Goal: Transaction & Acquisition: Book appointment/travel/reservation

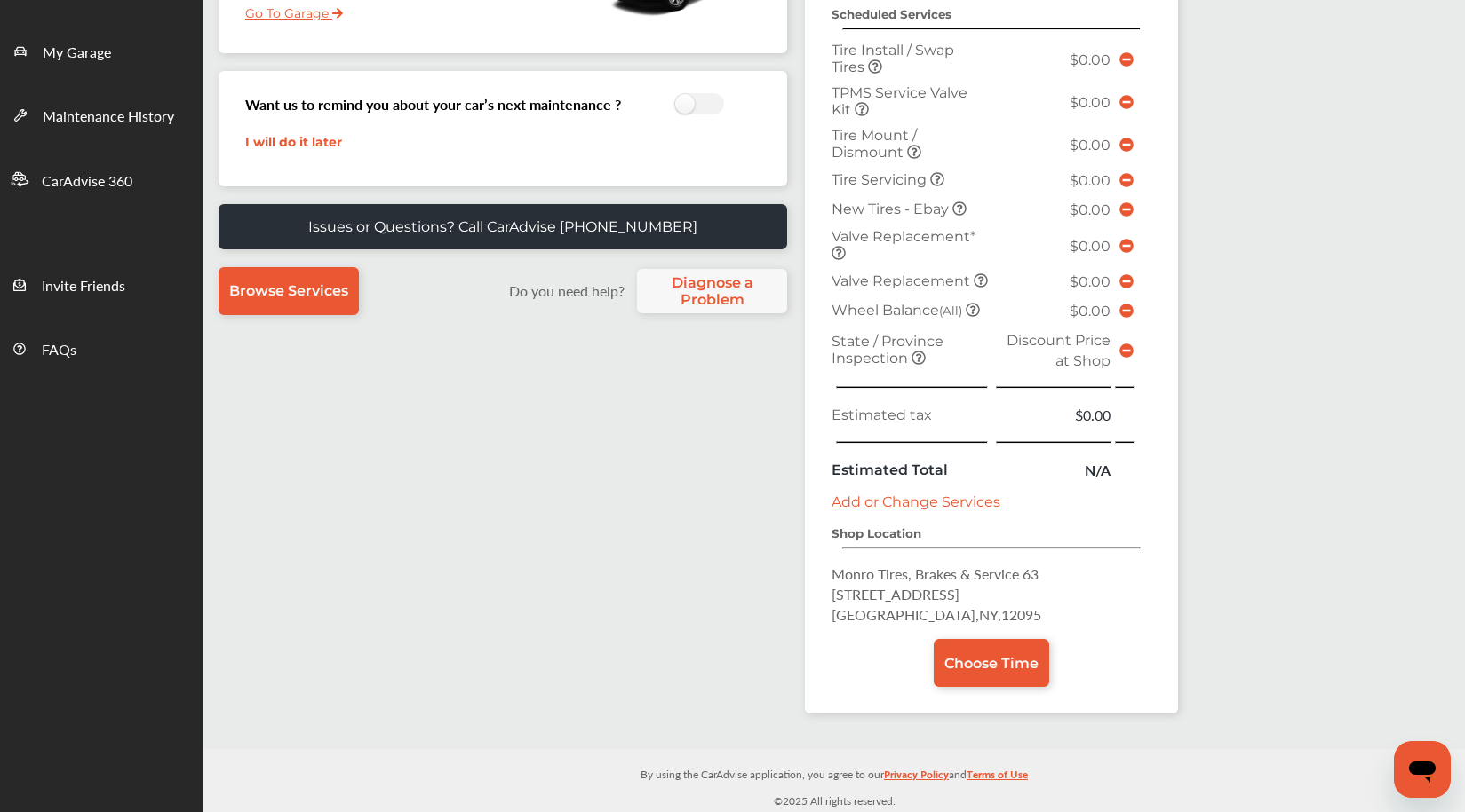
scroll to position [380, 0]
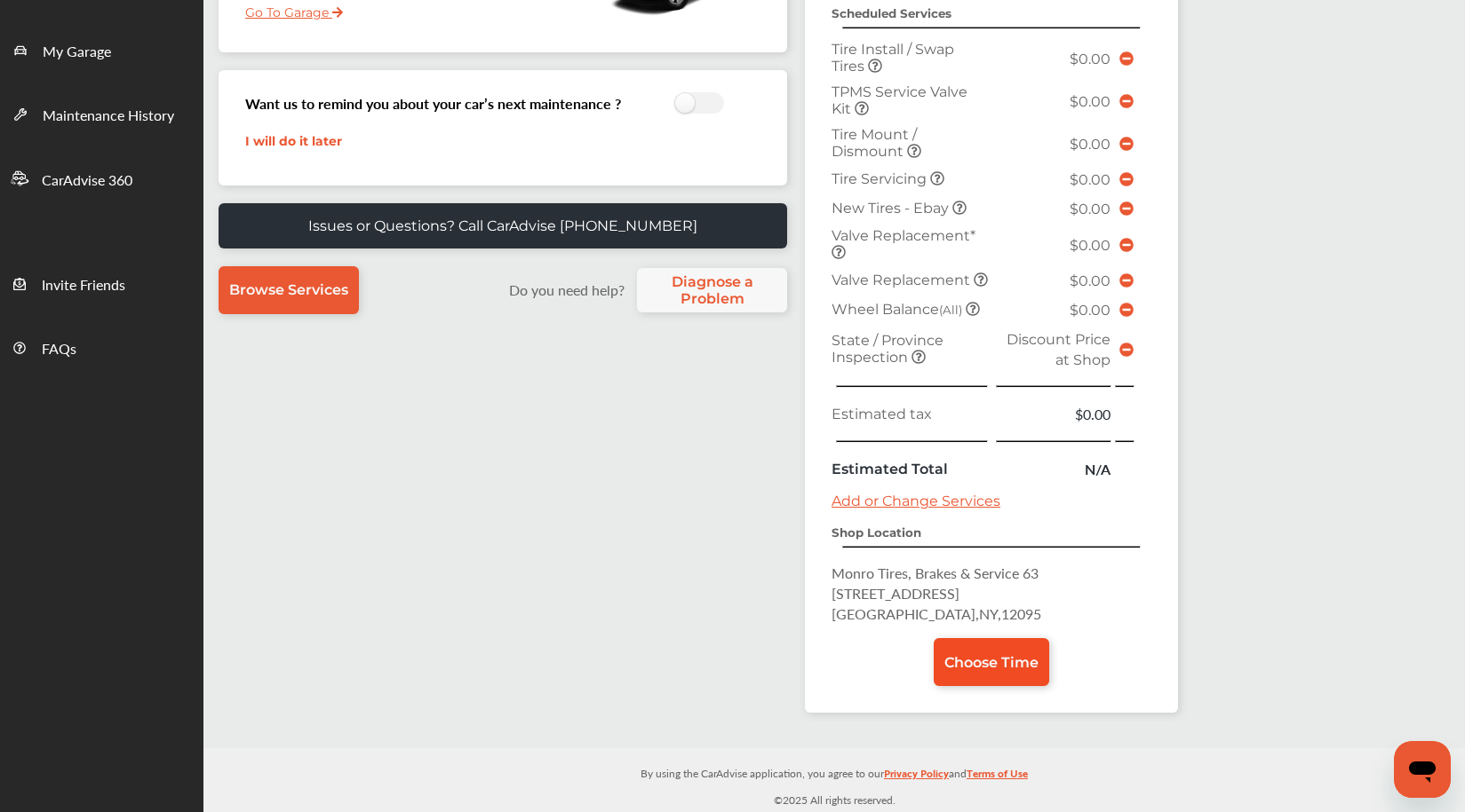
click at [999, 672] on link "Choose Time" at bounding box center [992, 662] width 116 height 48
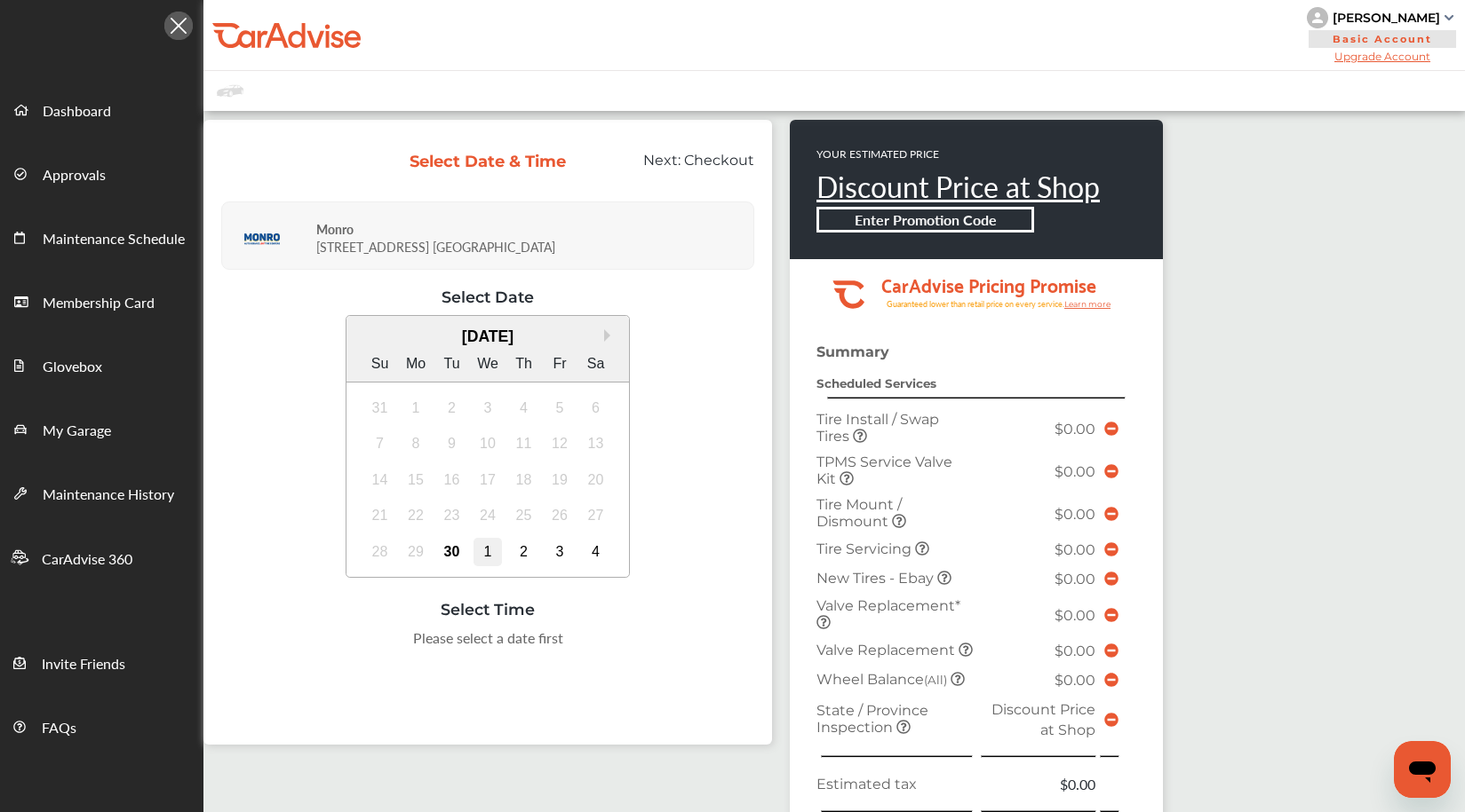
click at [485, 551] on div "1" at bounding box center [488, 552] width 28 height 28
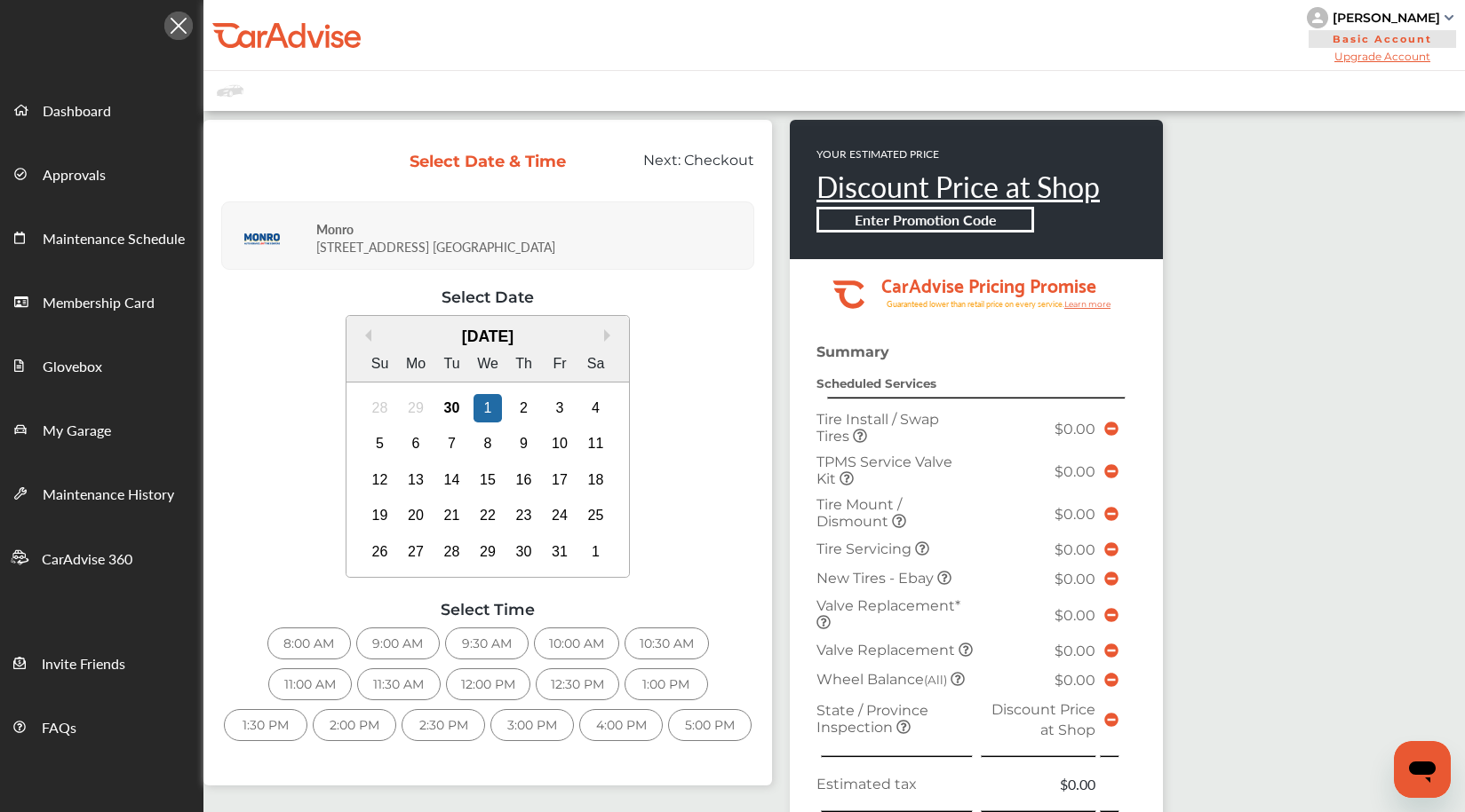
click at [299, 642] on div "8:00 AM" at bounding box center [309, 644] width 83 height 32
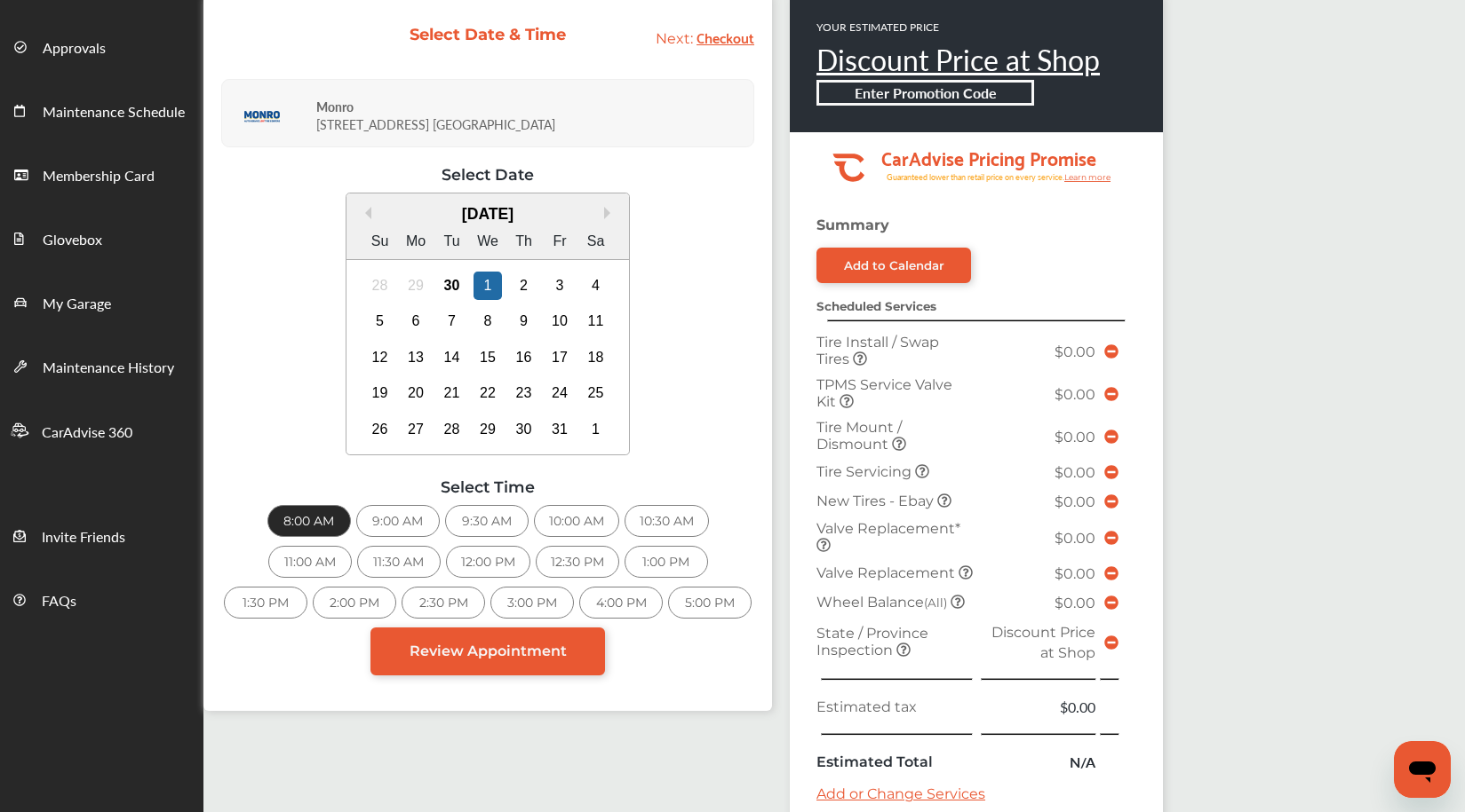
scroll to position [267, 0]
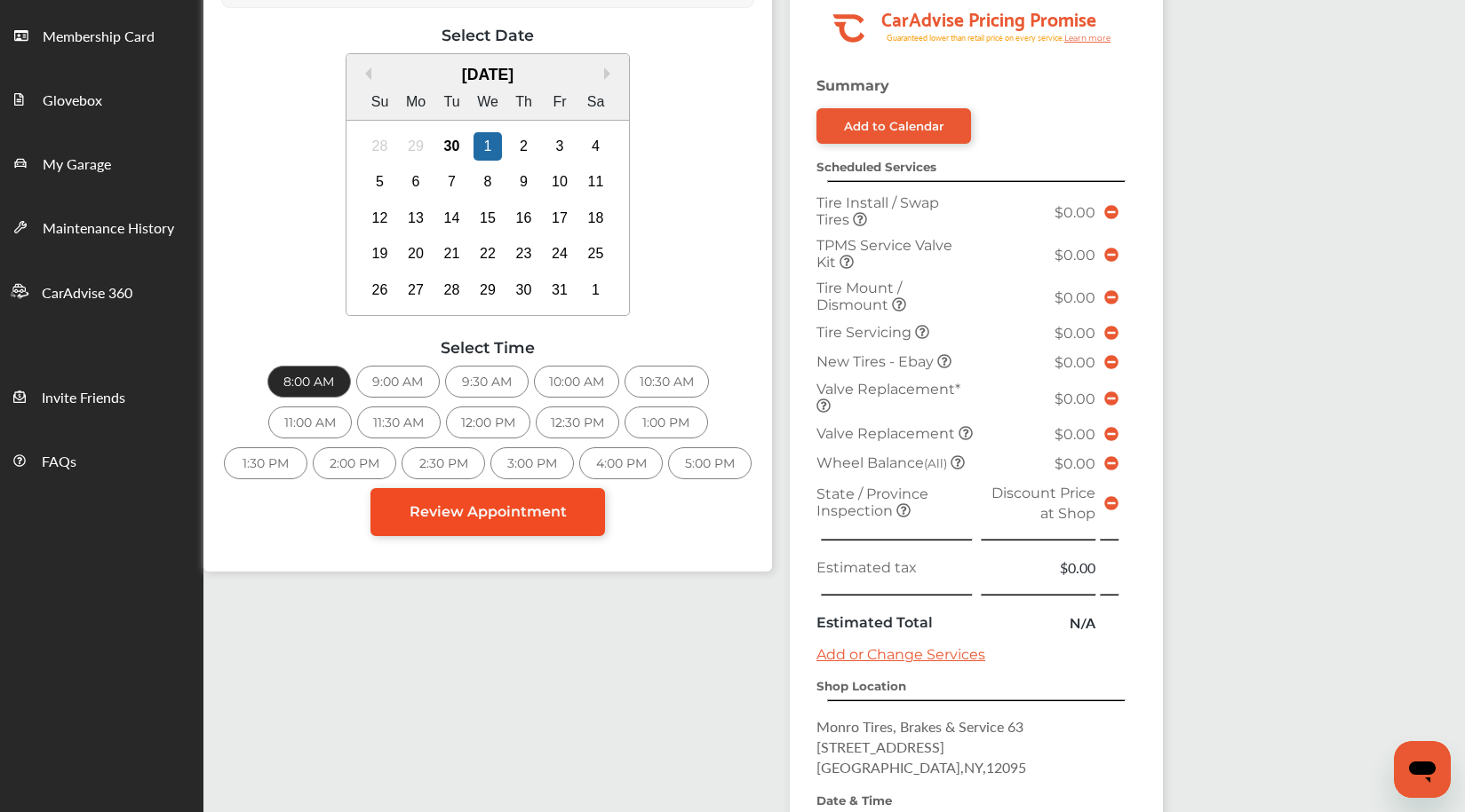
click at [518, 517] on span "Review Appointment" at bounding box center [489, 512] width 158 height 17
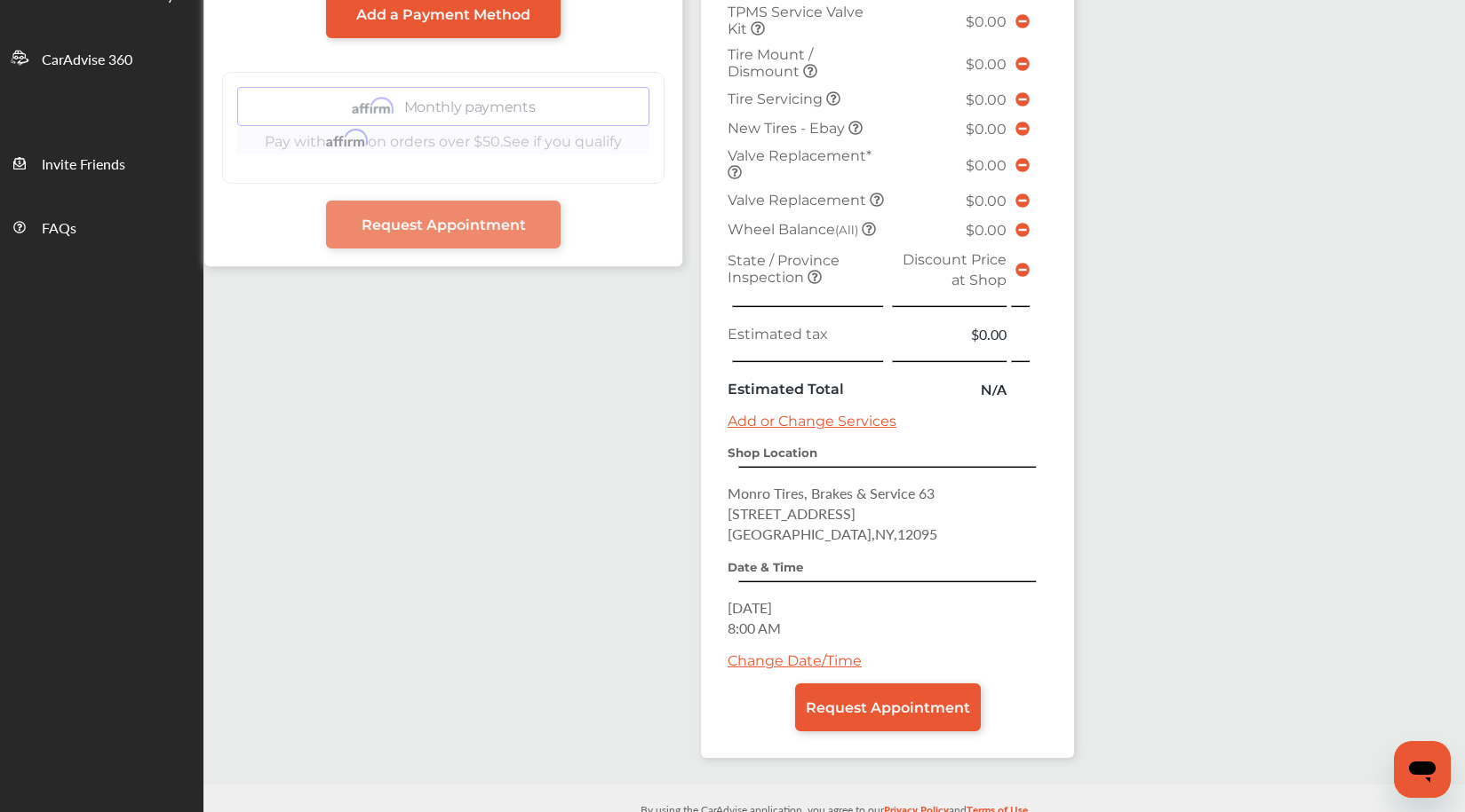
scroll to position [536, 0]
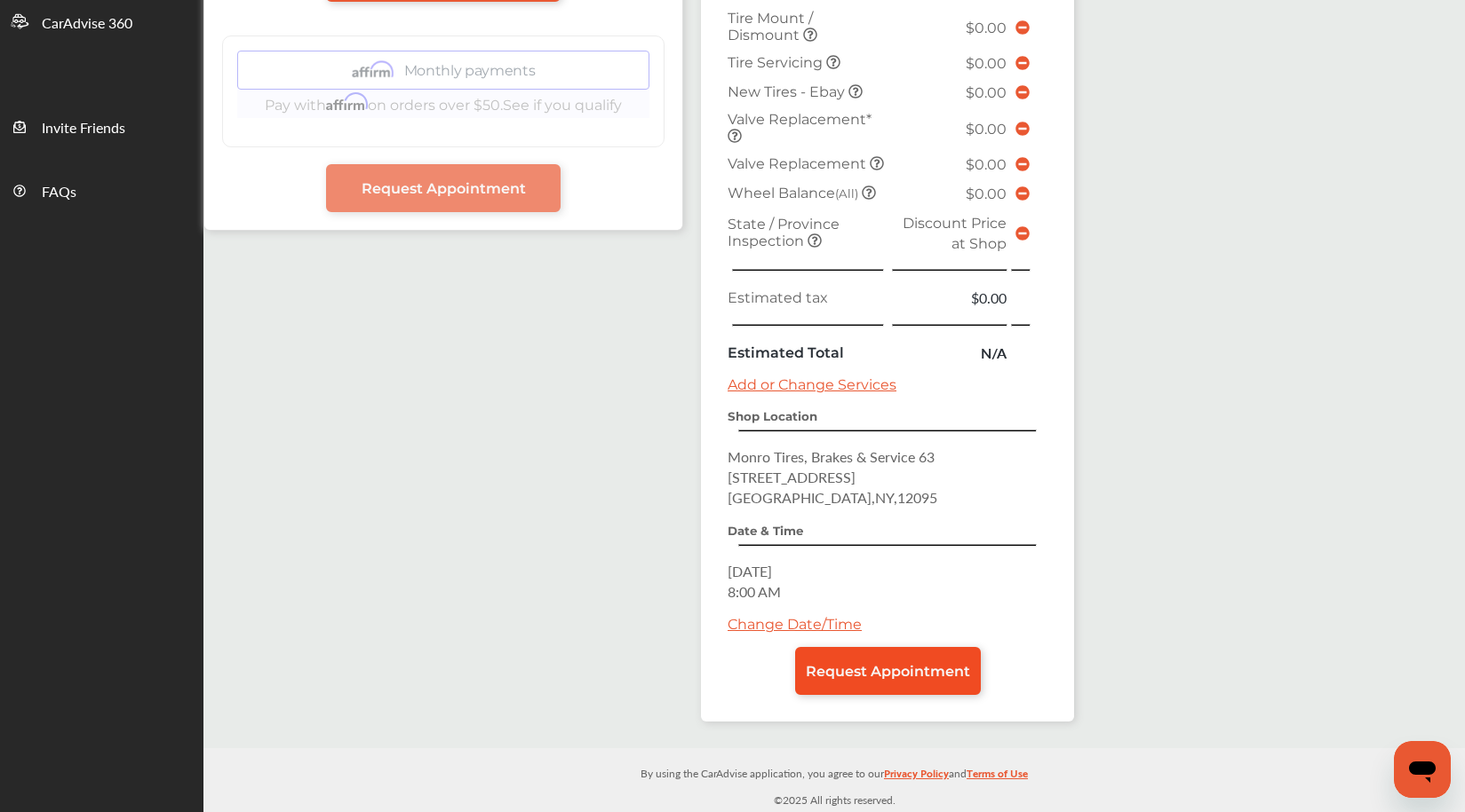
click at [850, 674] on span "Request Appointment" at bounding box center [887, 672] width 164 height 17
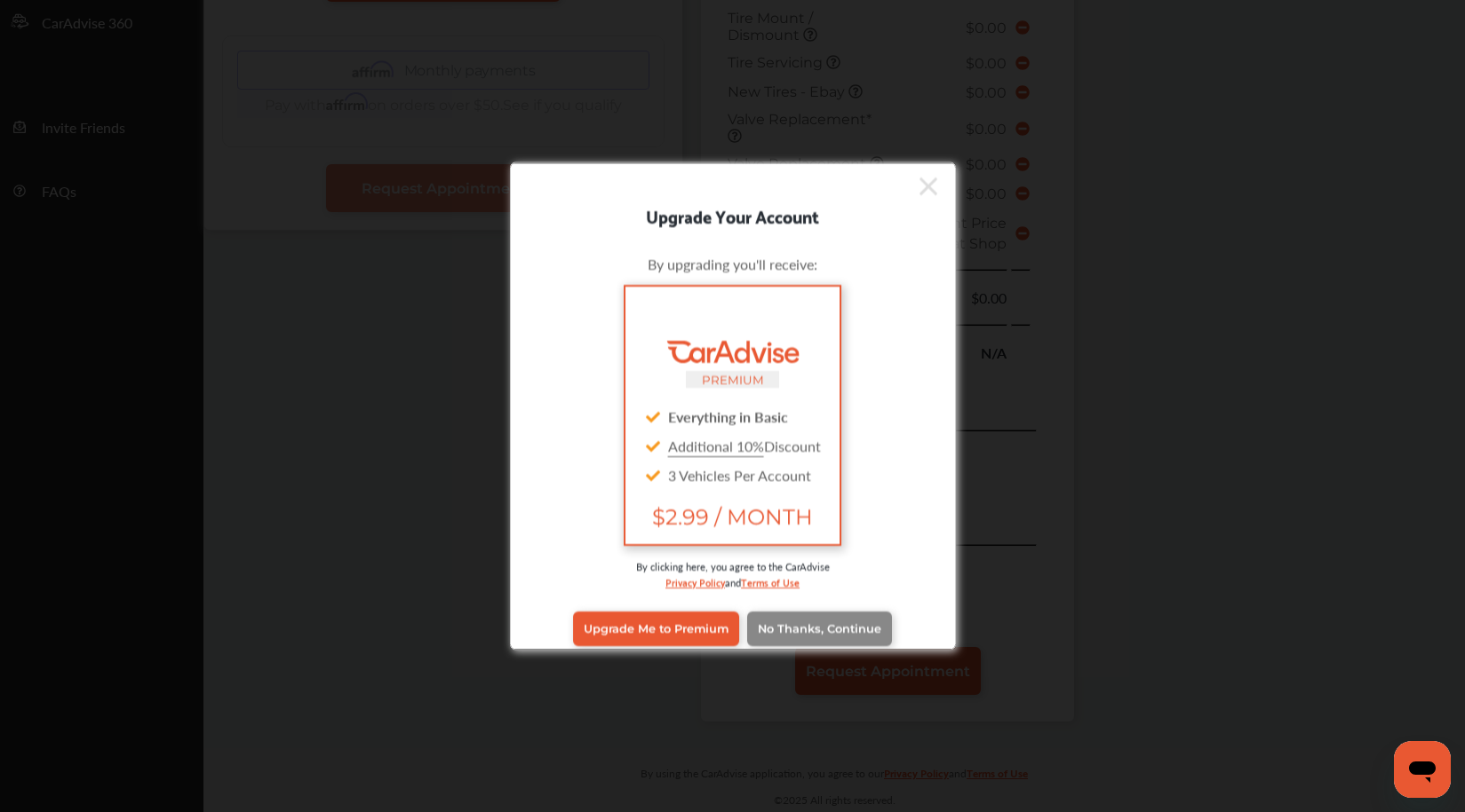
click at [825, 629] on span "No Thanks, Continue" at bounding box center [819, 629] width 123 height 13
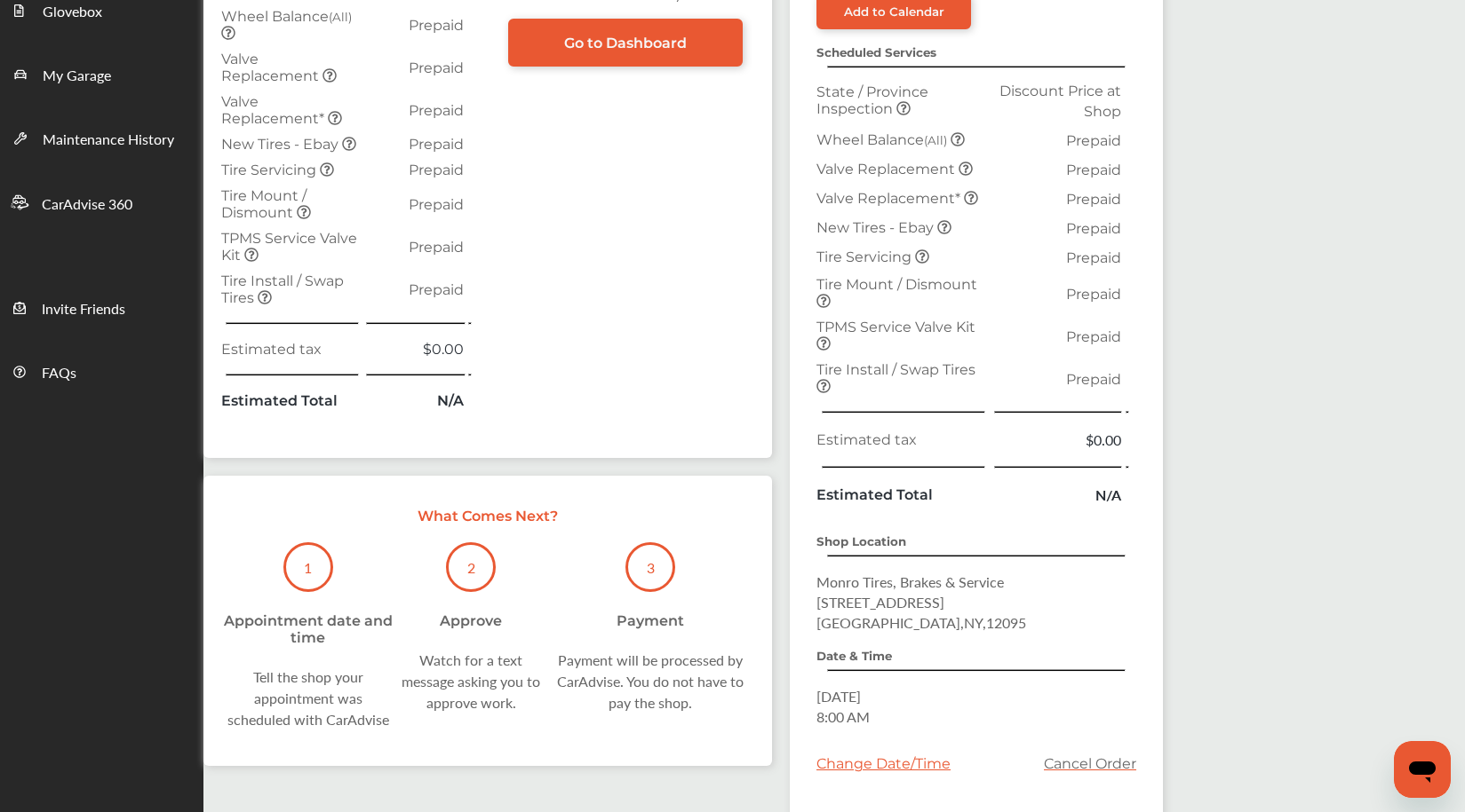
scroll to position [461, 0]
